Goal: Check status: Check status

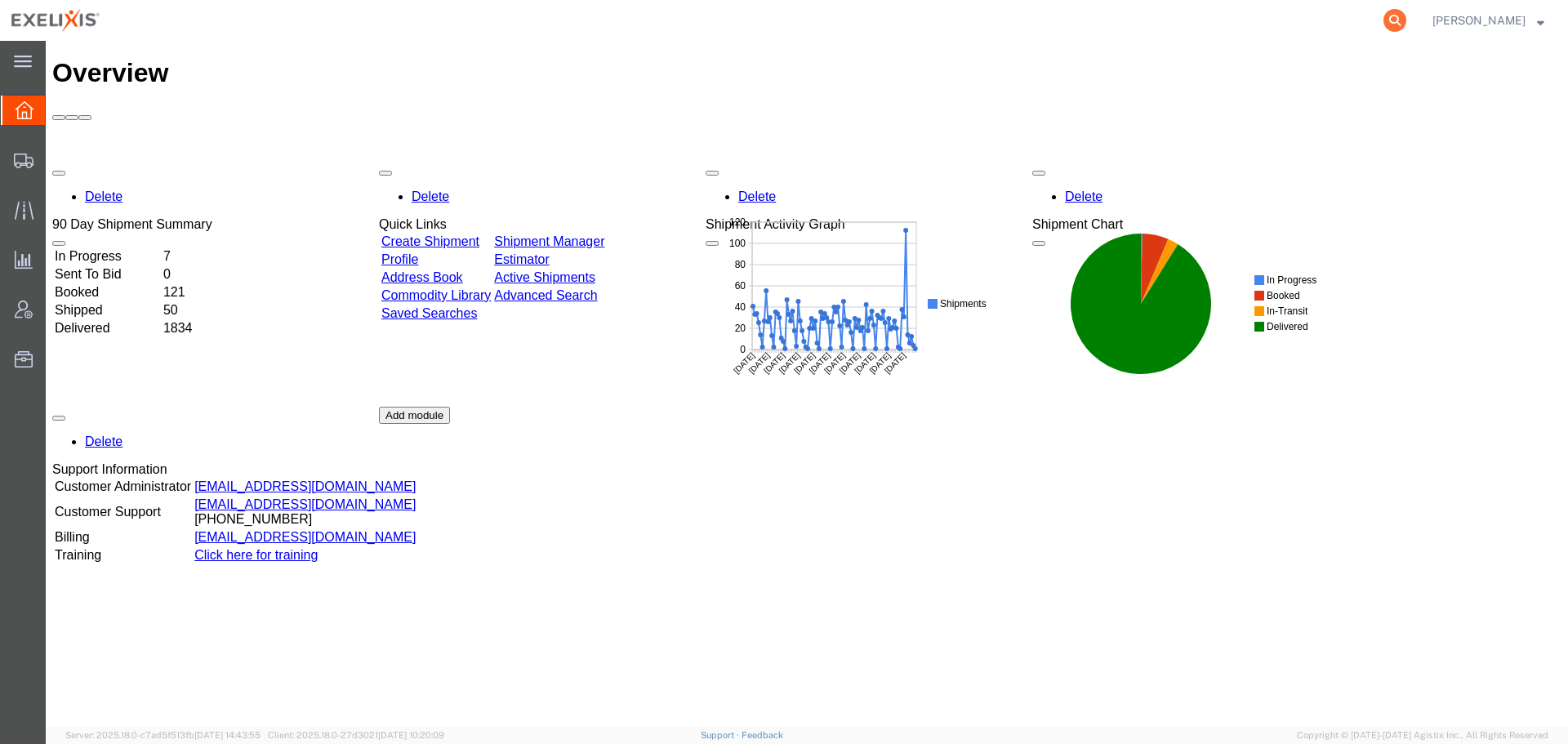
click at [1386, 19] on icon at bounding box center [1395, 20] width 23 height 23
click at [1197, 28] on input "search" at bounding box center [1135, 20] width 497 height 39
click at [1197, 7] on input "search" at bounding box center [1135, 20] width 497 height 39
paste input "F447452"
type input "F447452"
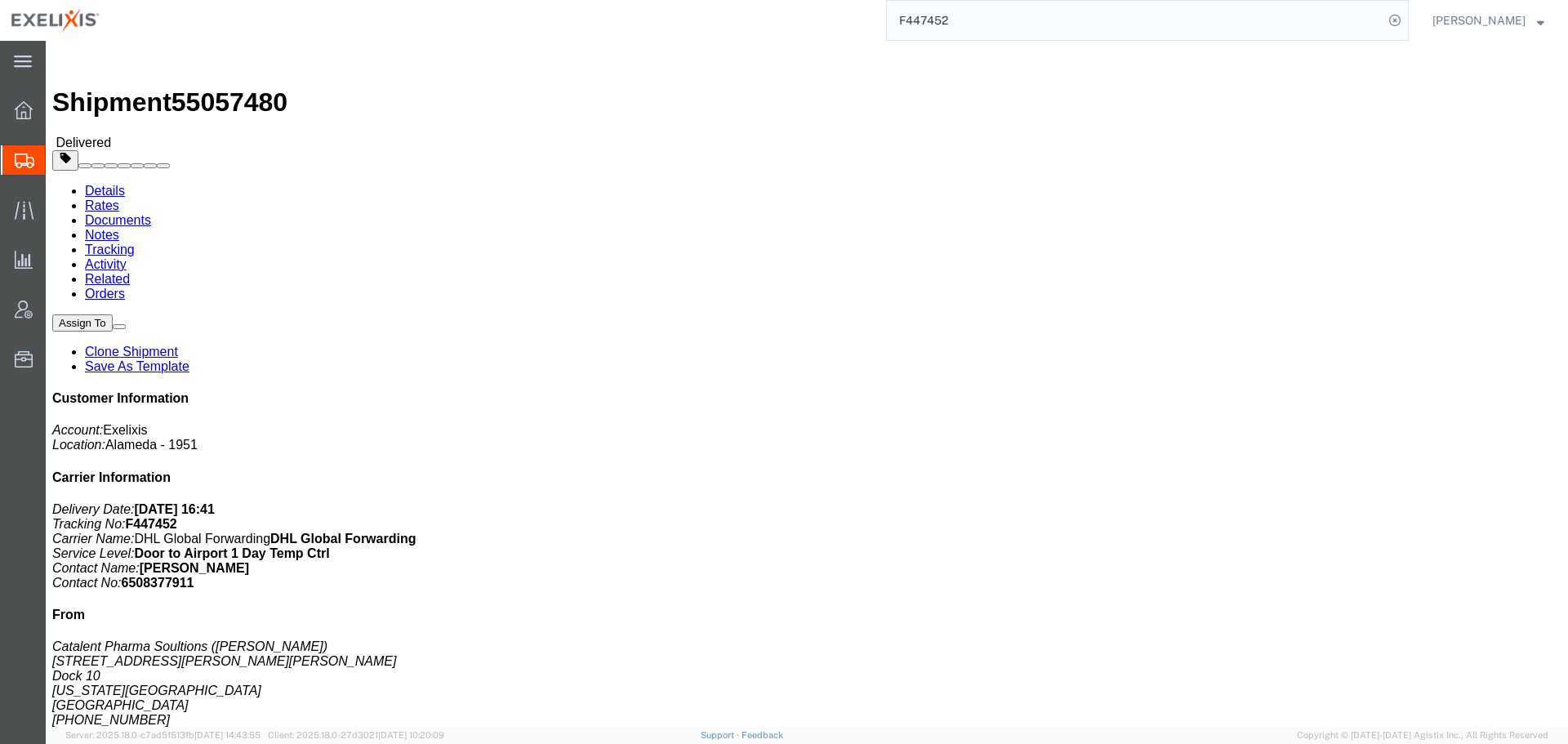
drag, startPoint x: 1087, startPoint y: 195, endPoint x: 986, endPoint y: 197, distance: 101.0
click p "Department: Commercial VAT Number: FR30819718500090 Project: [MEDICAL_DATA] Mas…"
drag, startPoint x: 981, startPoint y: 195, endPoint x: 1086, endPoint y: 194, distance: 105.0
click p "Department: Commercial VAT Number: FR30819718500090 Project: [MEDICAL_DATA] Mas…"
drag, startPoint x: 983, startPoint y: 193, endPoint x: 1085, endPoint y: 193, distance: 102.0
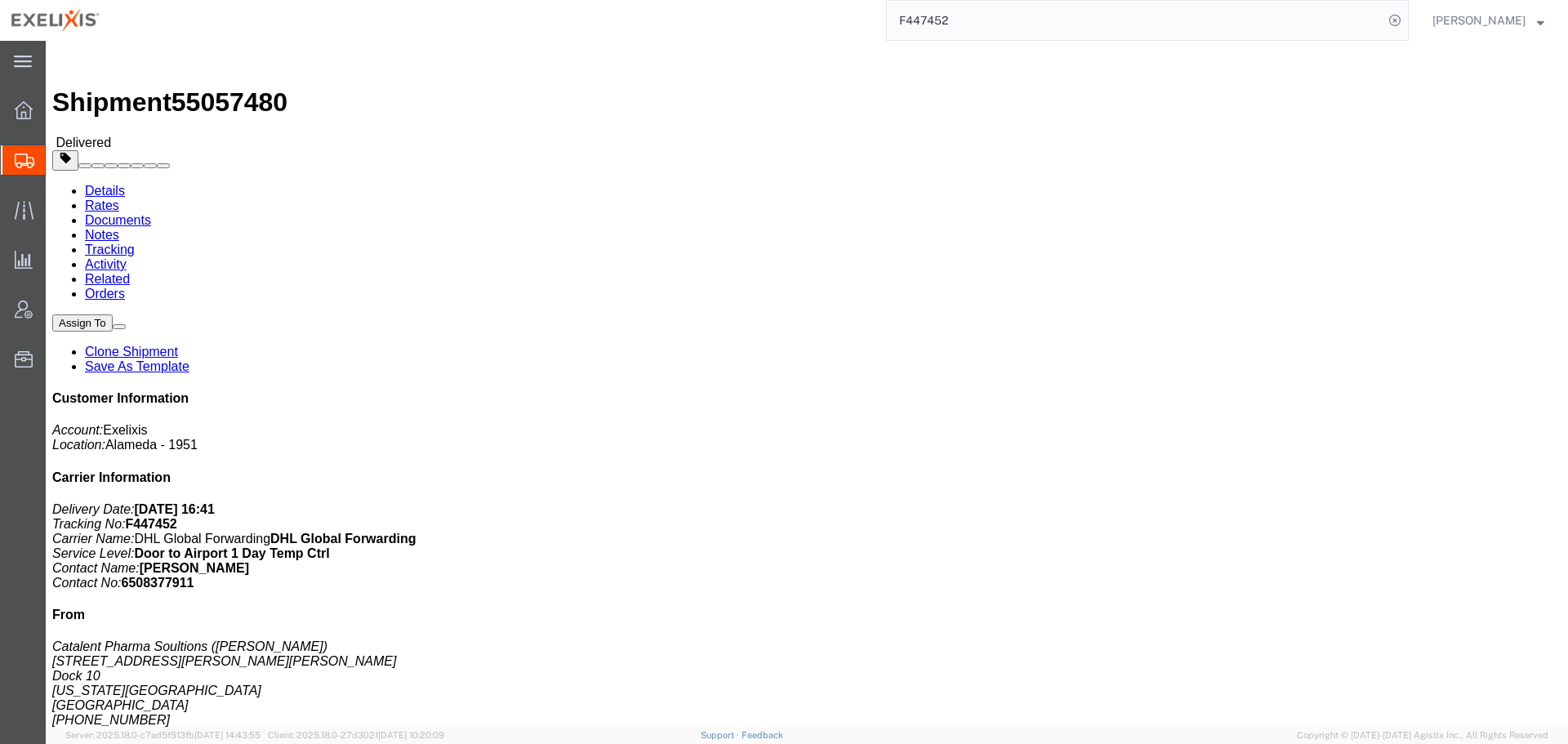
click b "FR30819718500090"
copy b "FR30819718500090"
click div "Ship From Catalent Pharma Soultions ([PERSON_NAME]) [STREET_ADDRESS][PERSON_NAM…"
click link "Documents"
